Goal: Task Accomplishment & Management: Manage account settings

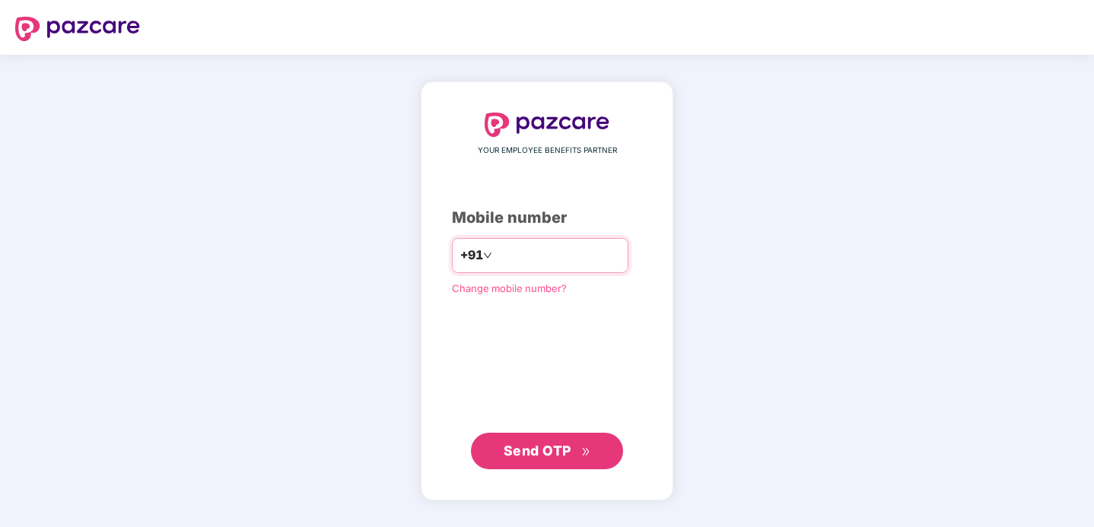
type input "**********"
click at [541, 456] on span "Send OTP" at bounding box center [538, 450] width 68 height 16
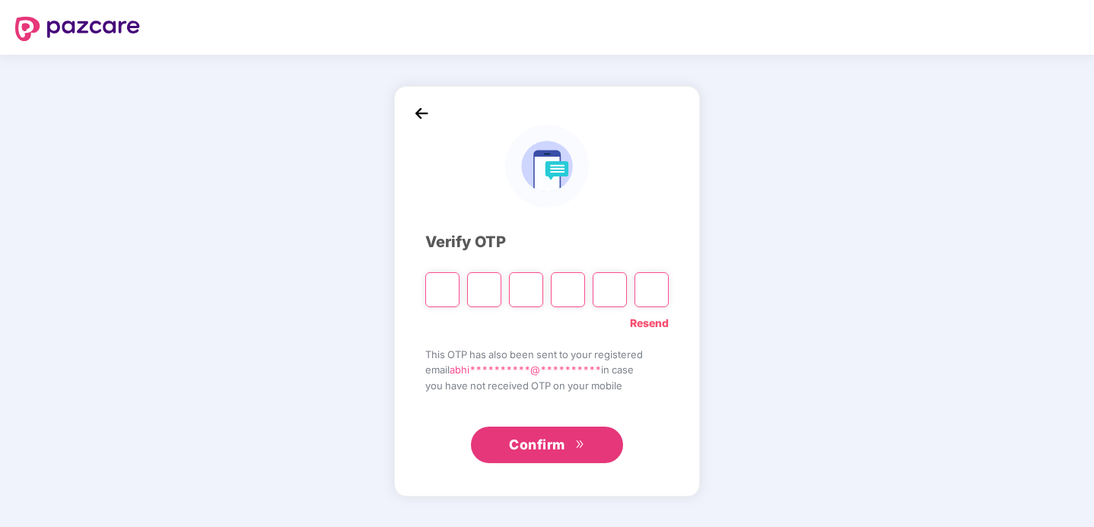
type input "*"
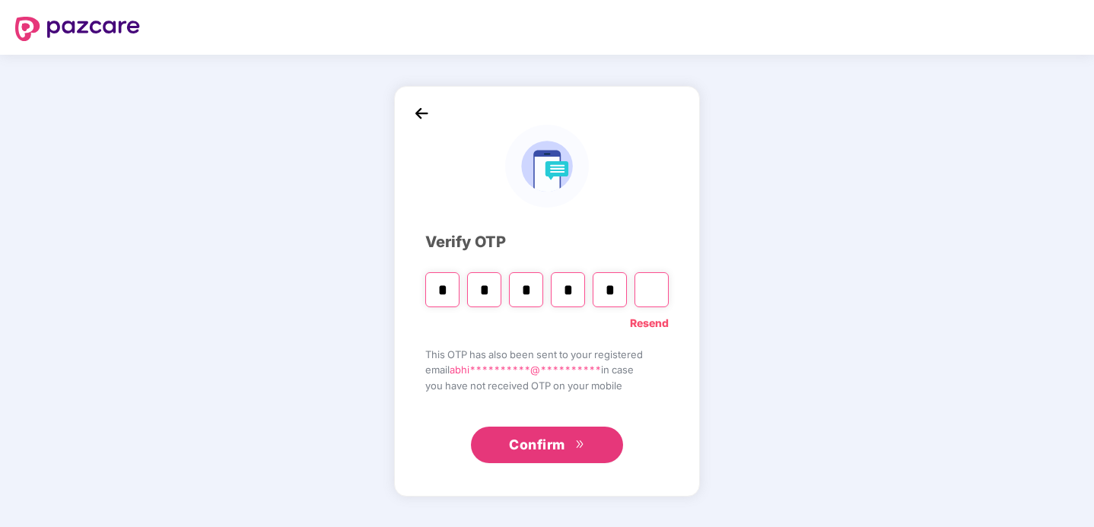
type input "*"
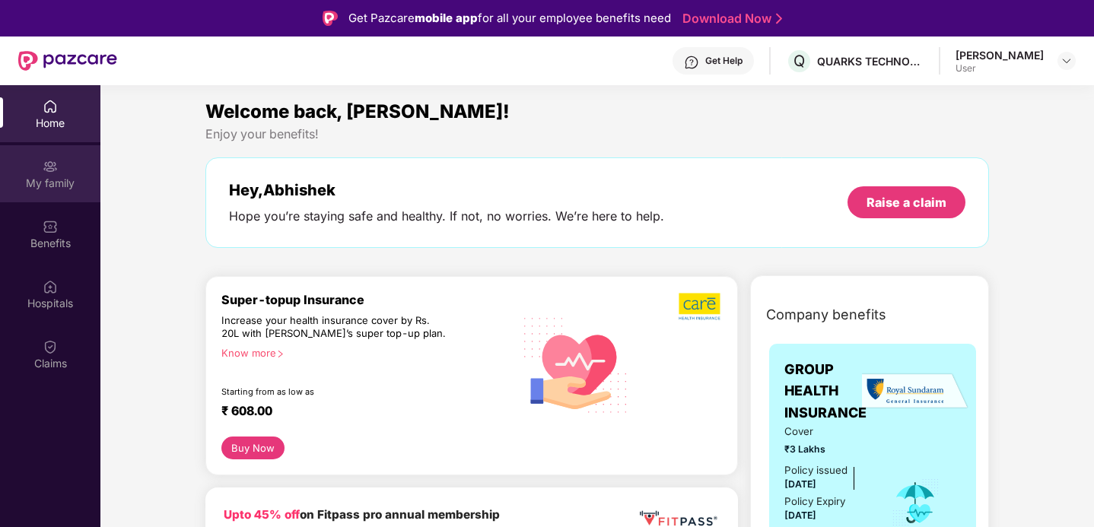
click at [49, 180] on div "My family" at bounding box center [50, 183] width 100 height 15
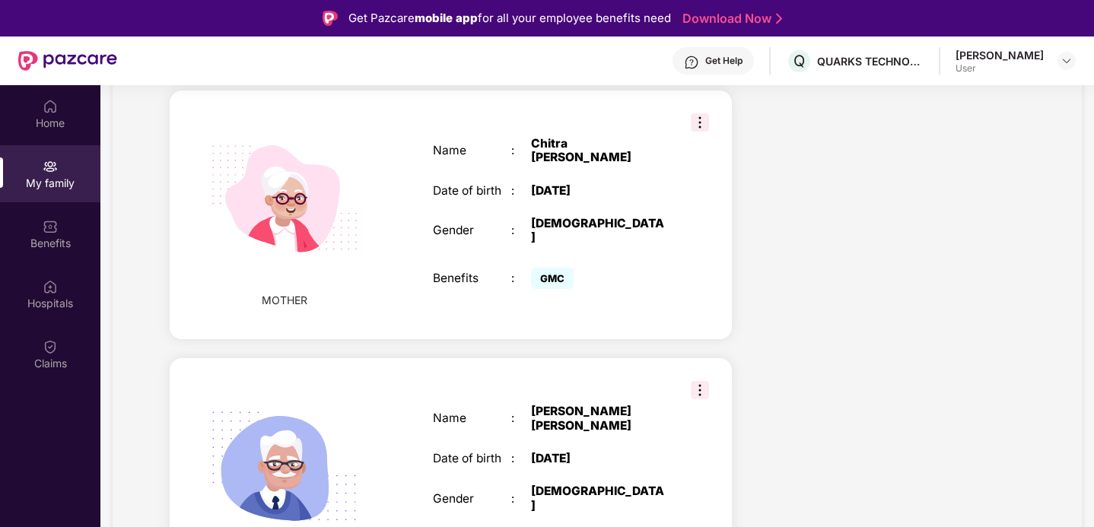
scroll to position [1172, 0]
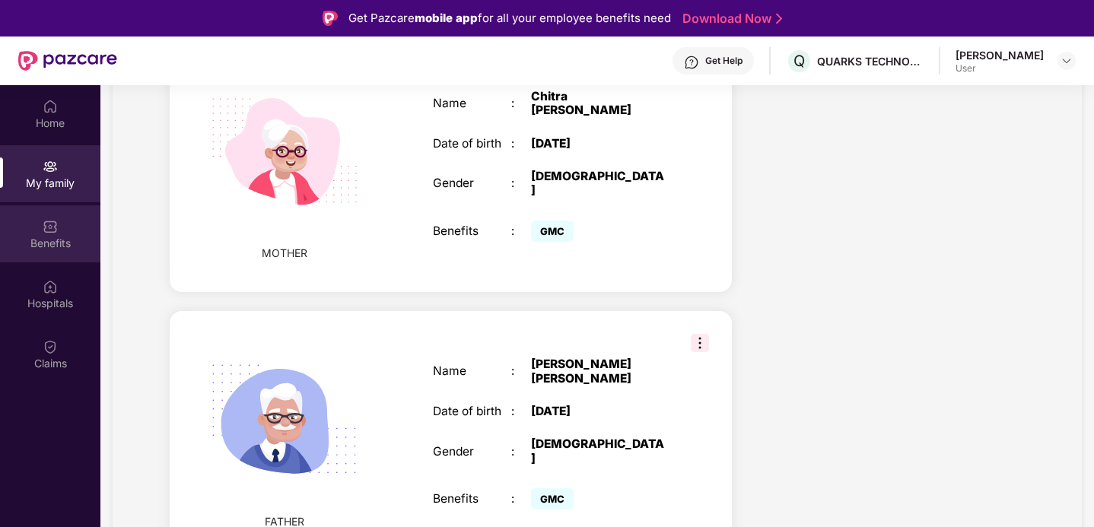
click at [56, 238] on div "Benefits" at bounding box center [50, 243] width 100 height 15
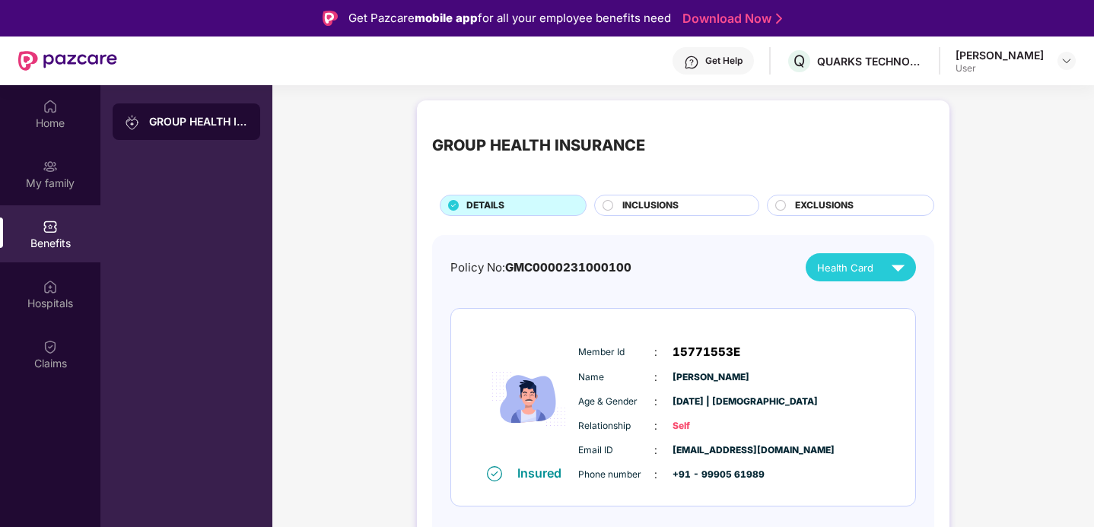
click at [606, 205] on circle at bounding box center [608, 205] width 10 height 10
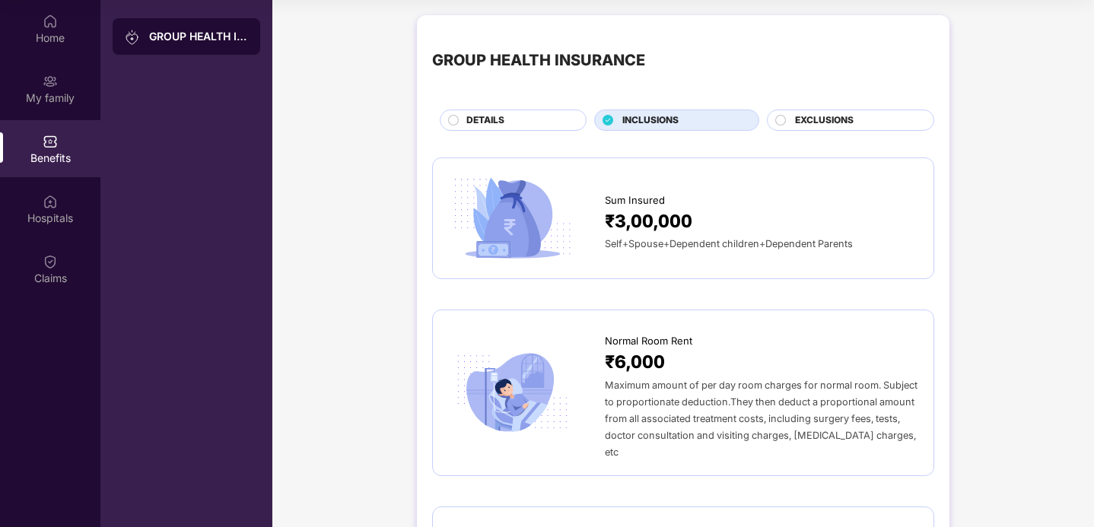
click at [784, 117] on circle at bounding box center [781, 120] width 10 height 10
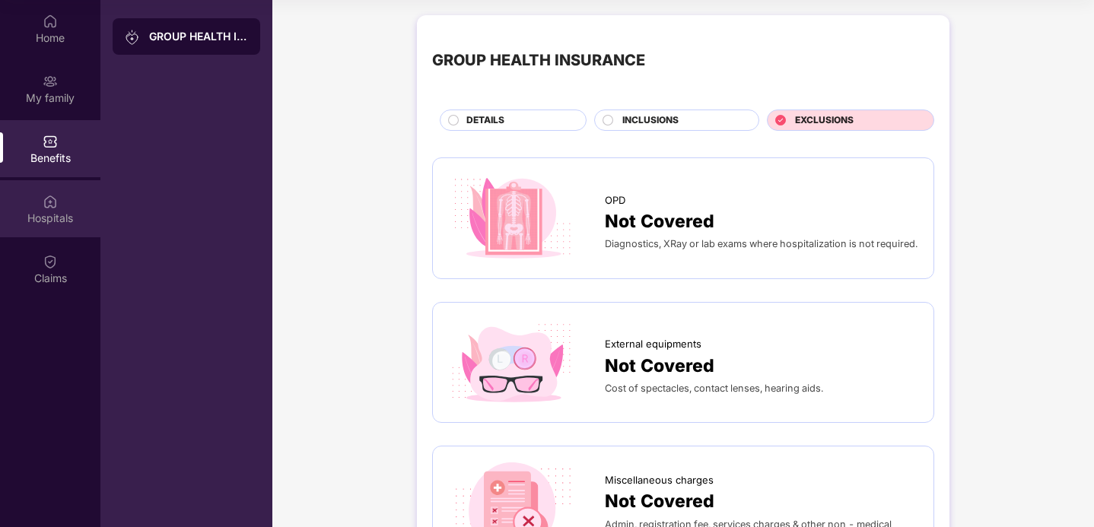
click at [49, 206] on img at bounding box center [50, 201] width 15 height 15
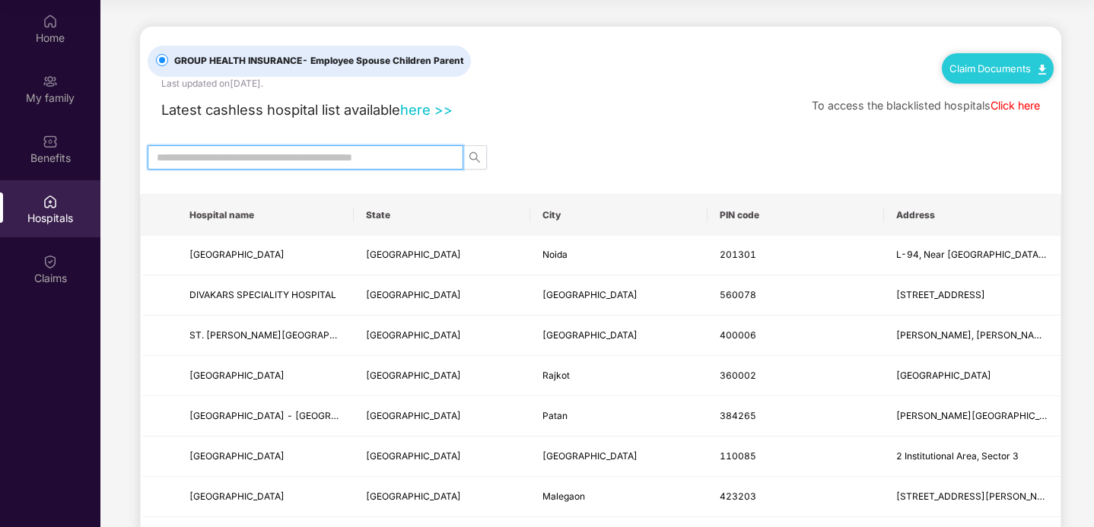
click at [288, 152] on input "text" at bounding box center [299, 157] width 285 height 17
type input "*****"
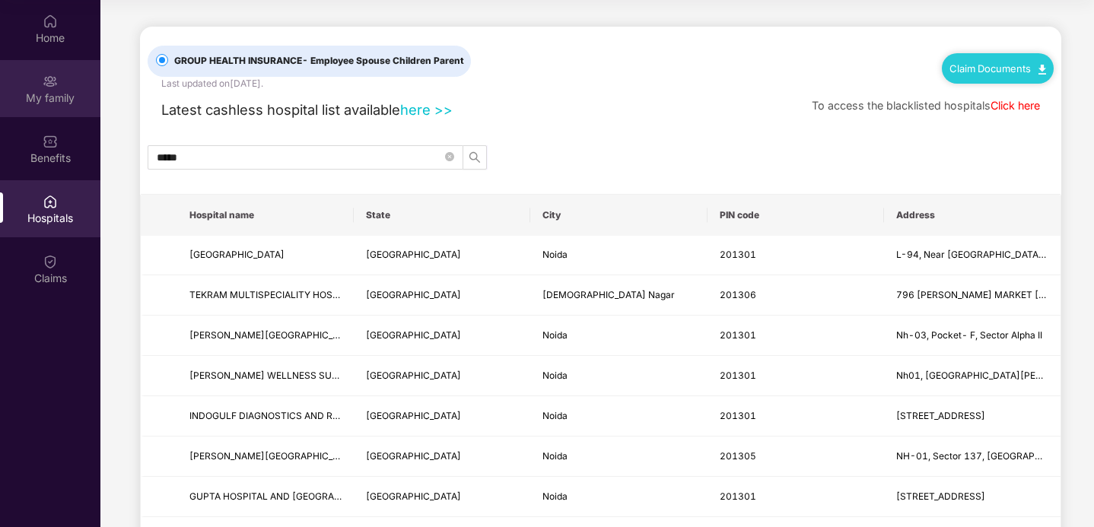
click at [59, 86] on div "My family" at bounding box center [50, 88] width 100 height 57
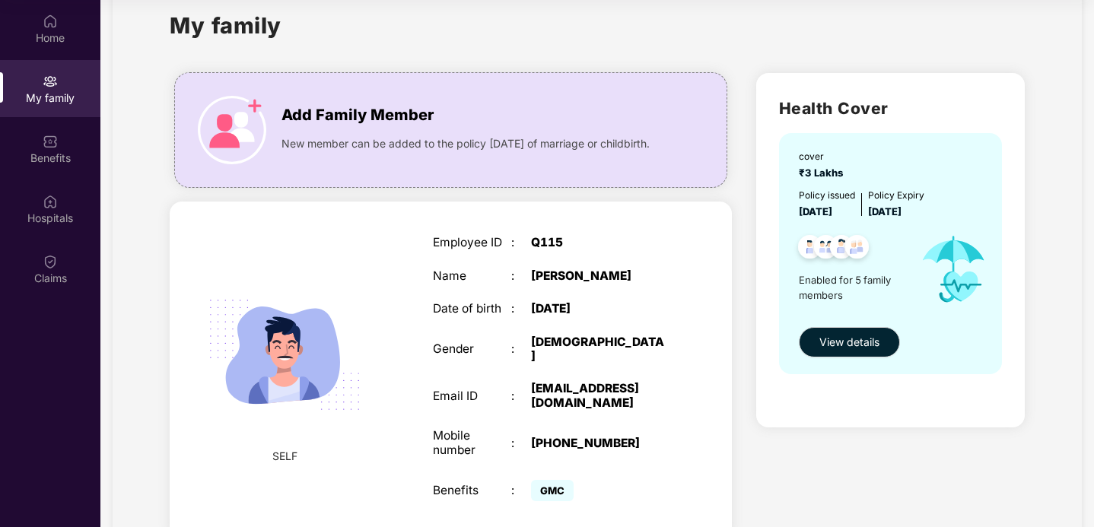
scroll to position [38, 0]
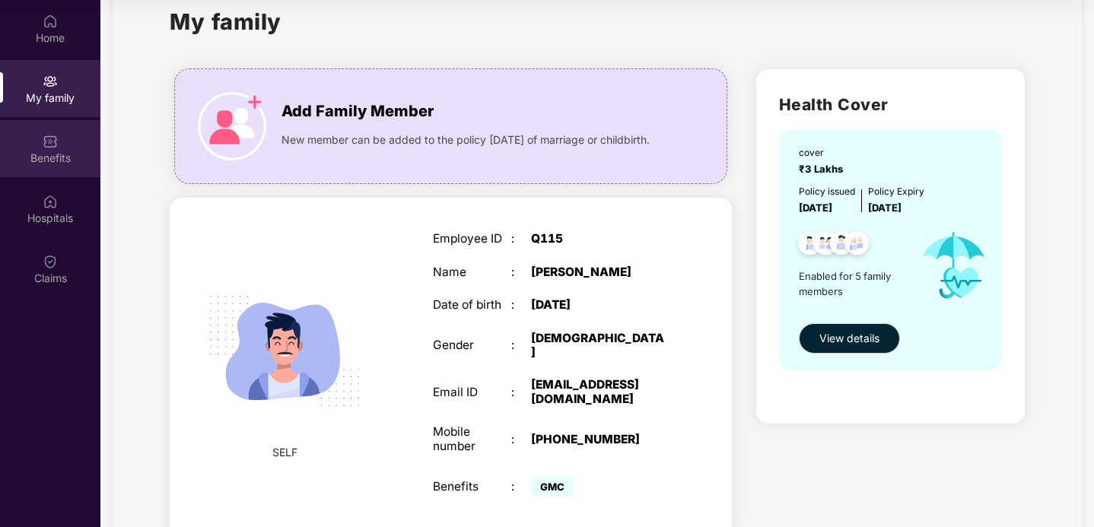
click at [46, 154] on div "Benefits" at bounding box center [50, 158] width 100 height 15
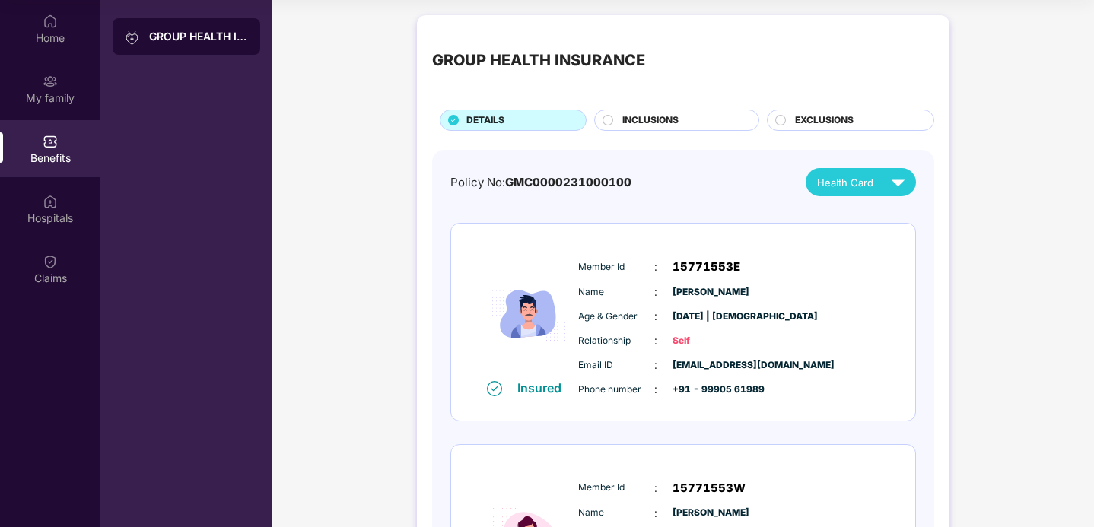
click at [862, 183] on span "Health Card" at bounding box center [845, 182] width 56 height 15
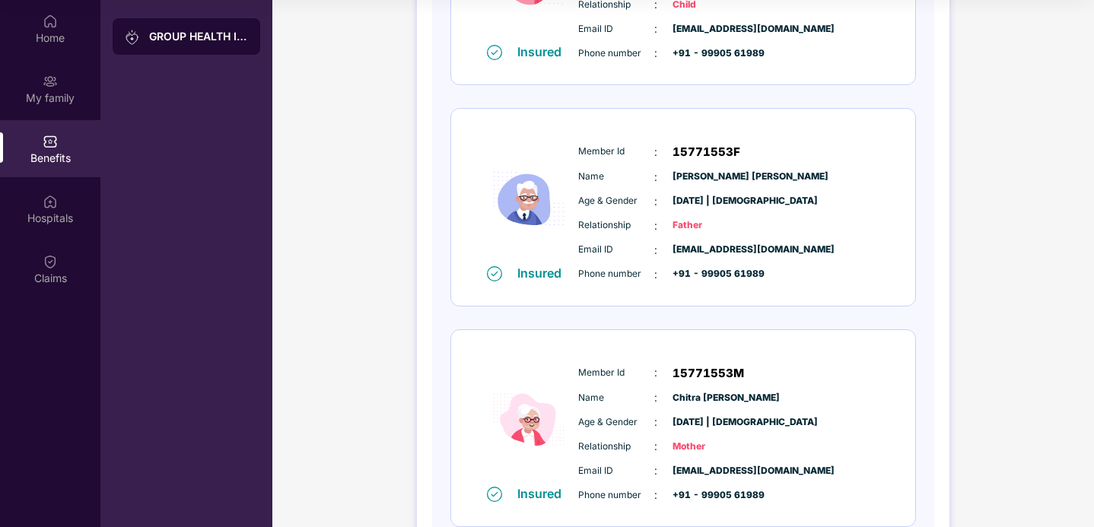
scroll to position [873, 0]
